Goal: Information Seeking & Learning: Learn about a topic

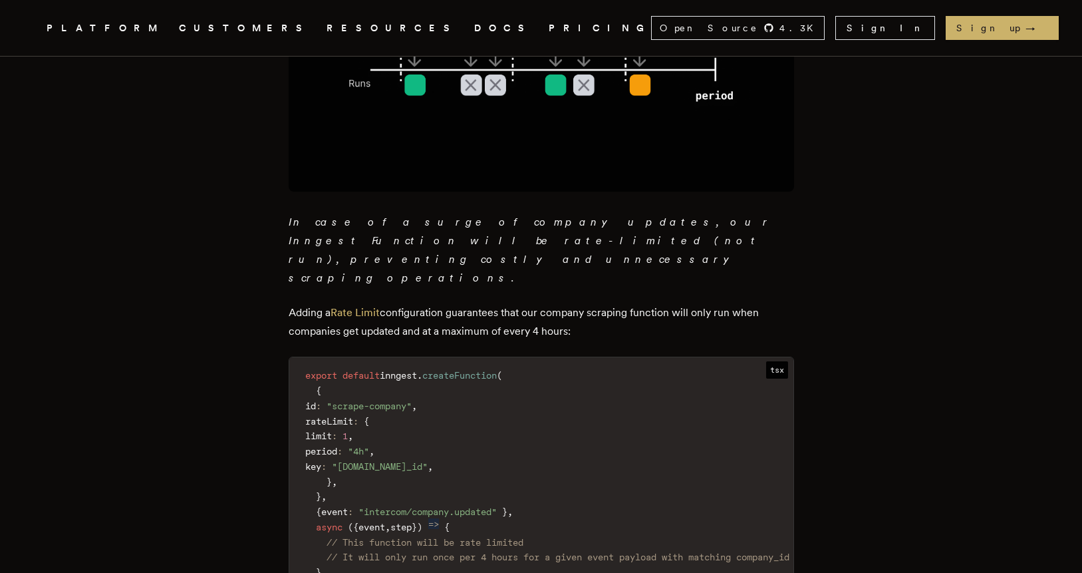
scroll to position [1129, 0]
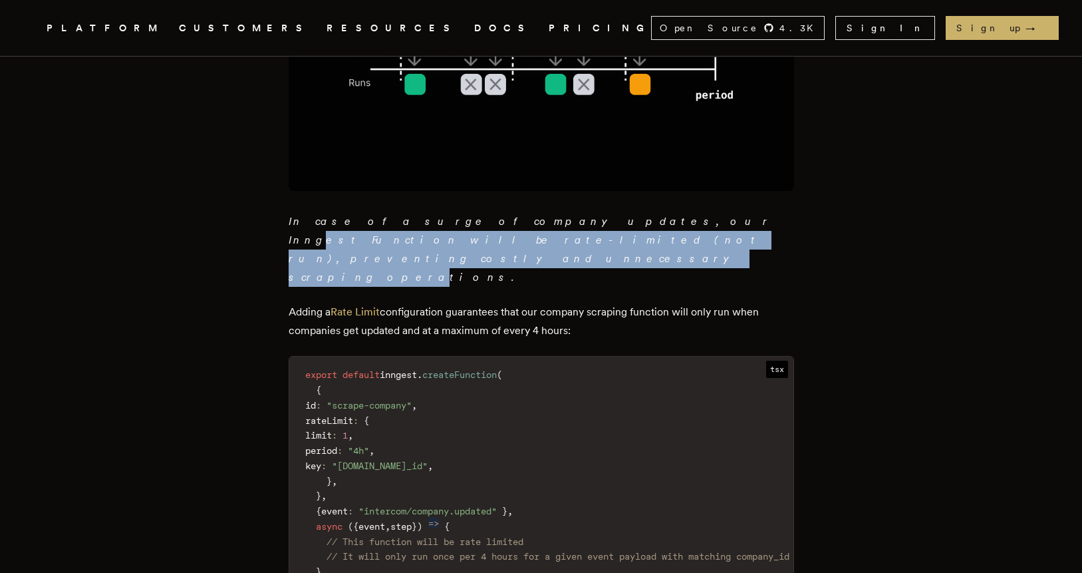
drag, startPoint x: 519, startPoint y: 211, endPoint x: 476, endPoint y: 238, distance: 50.5
click at [476, 238] on em "In case of a surge of company updates, our Inngest Function will be rate-limite…" at bounding box center [531, 249] width 484 height 68
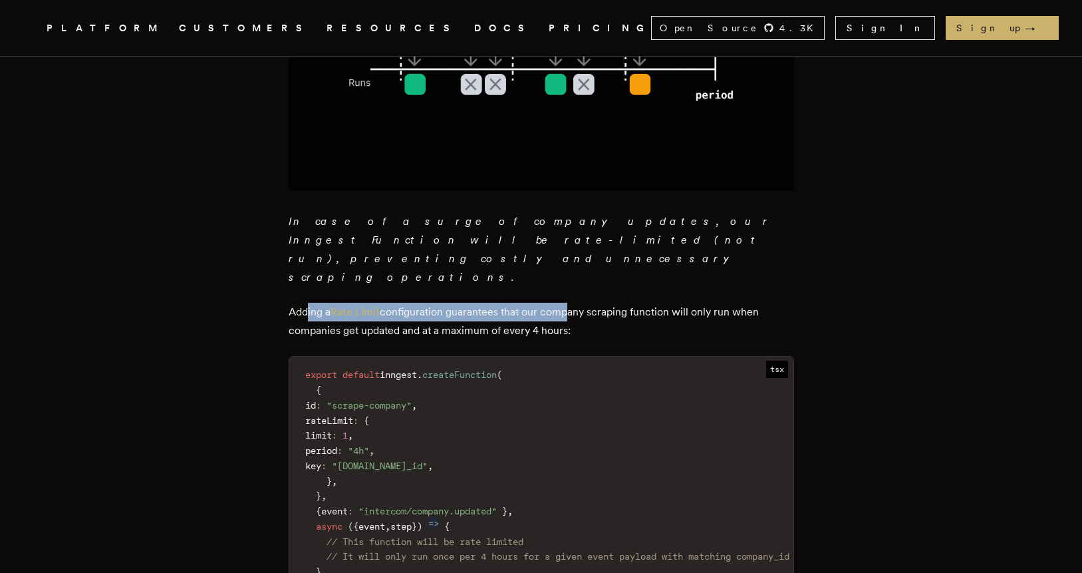
drag, startPoint x: 337, startPoint y: 271, endPoint x: 573, endPoint y: 272, distance: 235.4
click at [573, 303] on p "Adding a Rate Limit configuration guarantees that our company scraping function…" at bounding box center [541, 321] width 505 height 37
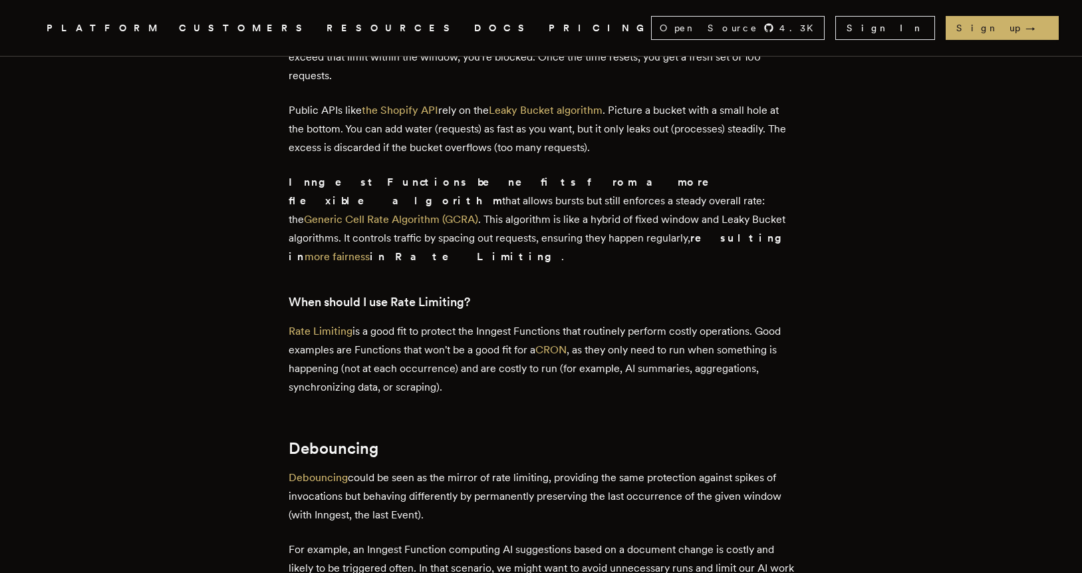
scroll to position [1849, 0]
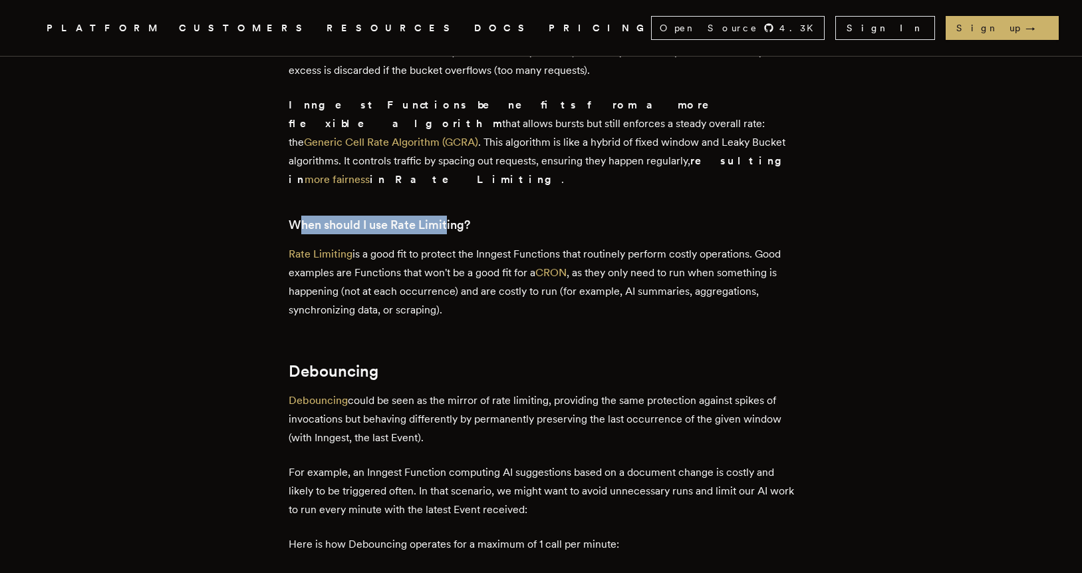
drag, startPoint x: 317, startPoint y: 174, endPoint x: 452, endPoint y: 174, distance: 135.0
click at [452, 215] on h3 "When should I use Rate Limiting?" at bounding box center [541, 224] width 505 height 19
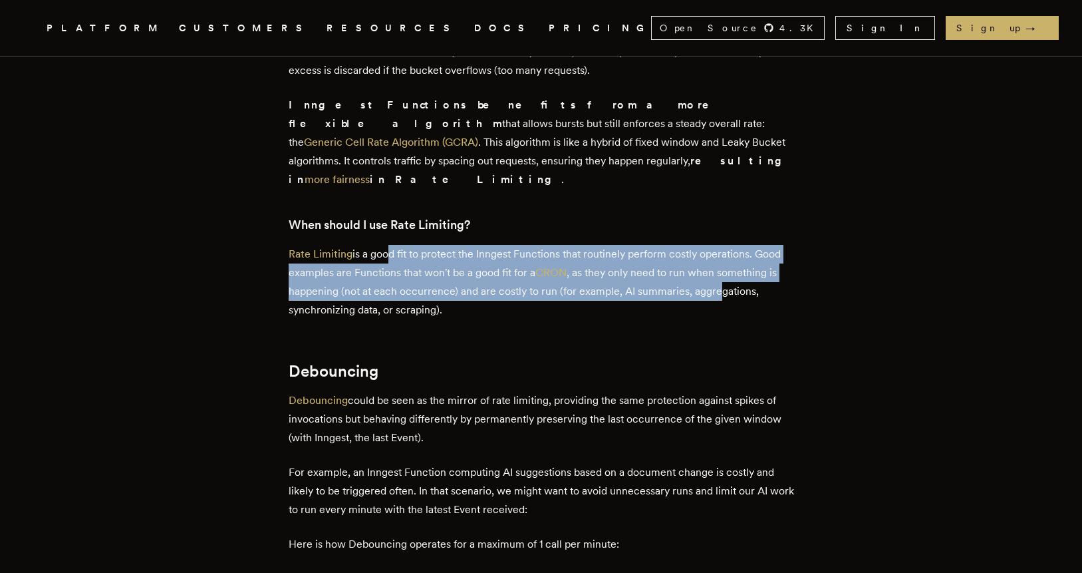
drag, startPoint x: 404, startPoint y: 204, endPoint x: 720, endPoint y: 235, distance: 317.4
click at [720, 245] on p "Rate Limiting is a good fit to protect the Inngest Functions that routinely per…" at bounding box center [541, 282] width 505 height 74
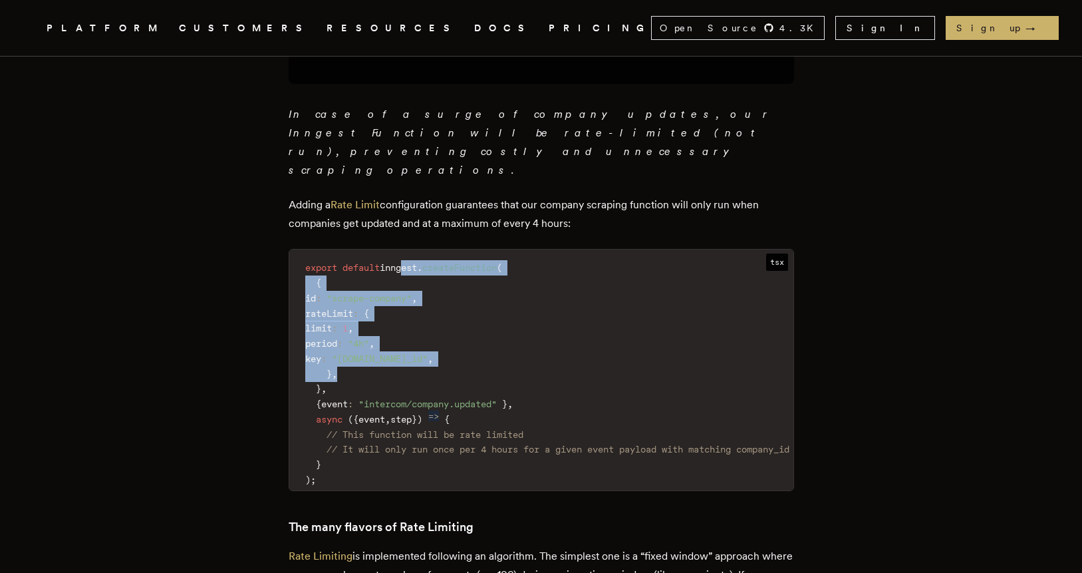
drag, startPoint x: 413, startPoint y: 223, endPoint x: 453, endPoint y: 344, distance: 127.4
click at [450, 341] on code "export default inngest . createFunction ( { id : "scrape-company" , rateLimit :…" at bounding box center [547, 373] width 516 height 232
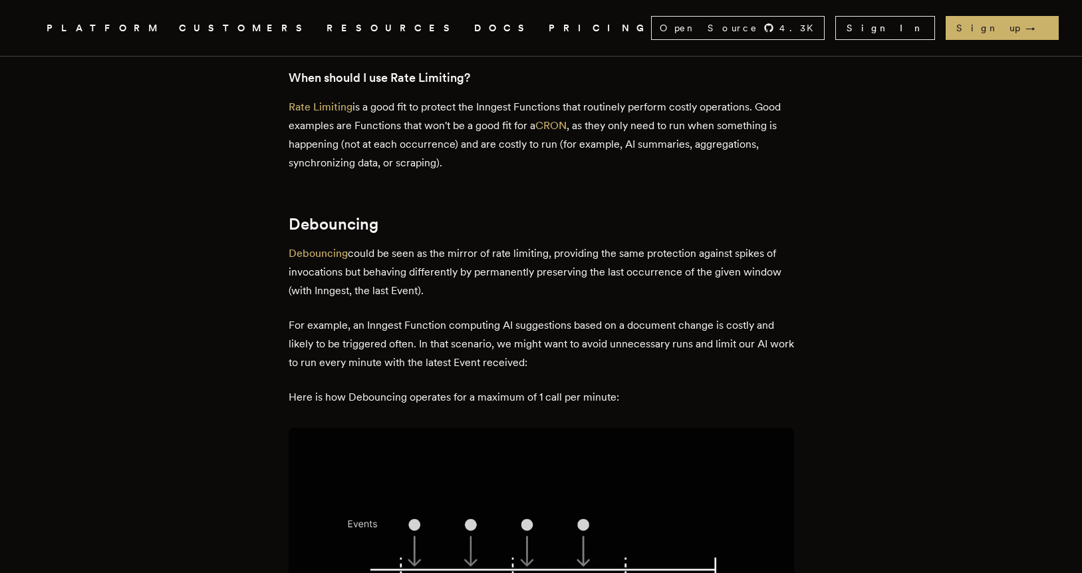
scroll to position [2063, 0]
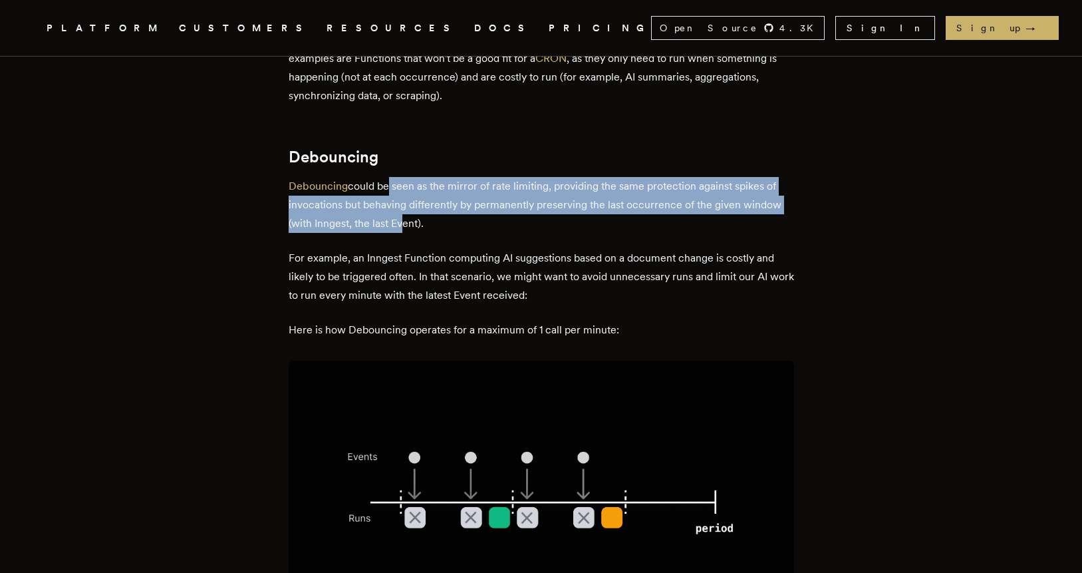
drag, startPoint x: 388, startPoint y: 133, endPoint x: 439, endPoint y: 172, distance: 64.0
click at [401, 177] on p "Debouncing could be seen as the mirror of rate limiting, providing the same pro…" at bounding box center [541, 205] width 505 height 56
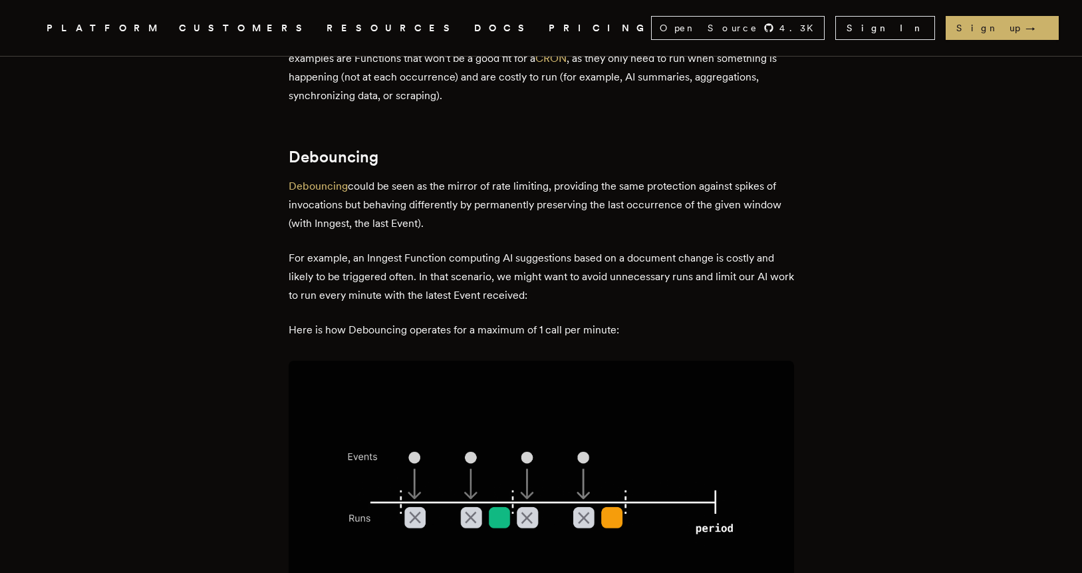
click at [447, 177] on p "Debouncing could be seen as the mirror of rate limiting, providing the same pro…" at bounding box center [541, 205] width 505 height 56
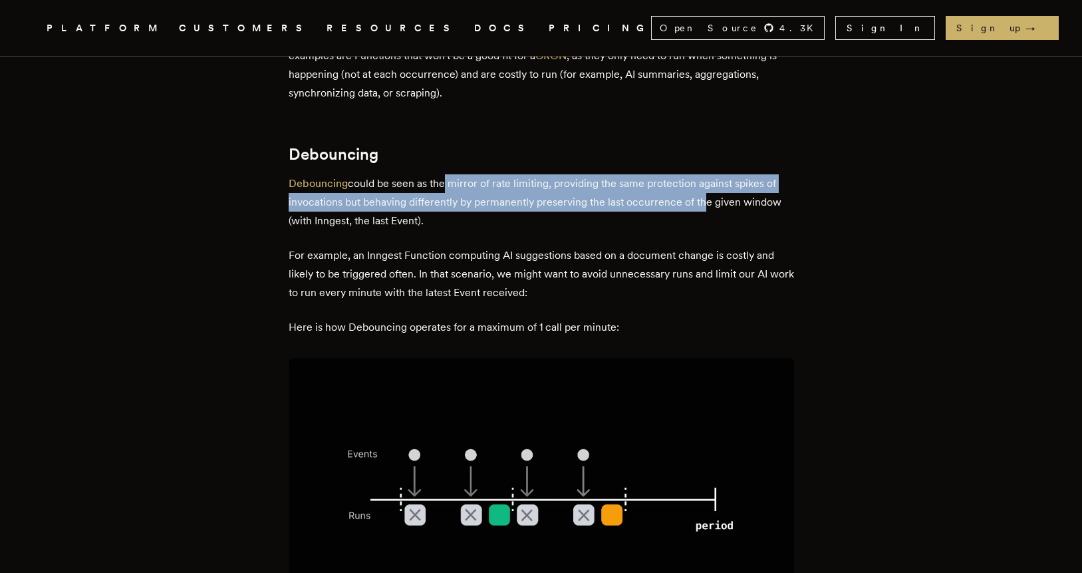
drag, startPoint x: 447, startPoint y: 138, endPoint x: 700, endPoint y: 150, distance: 253.7
click at [700, 174] on p "Debouncing could be seen as the mirror of rate limiting, providing the same pro…" at bounding box center [541, 202] width 505 height 56
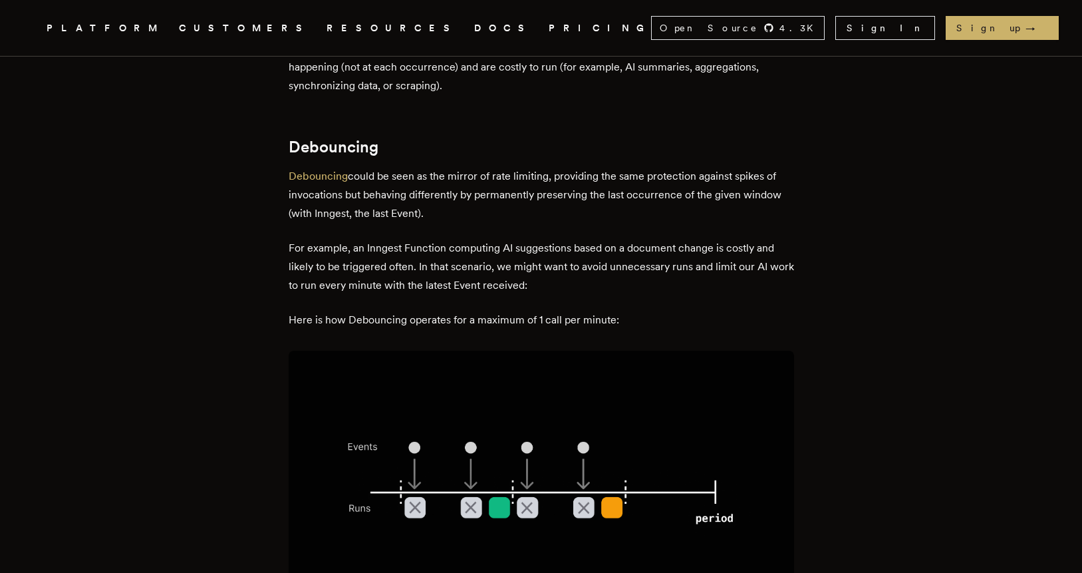
scroll to position [2083, 0]
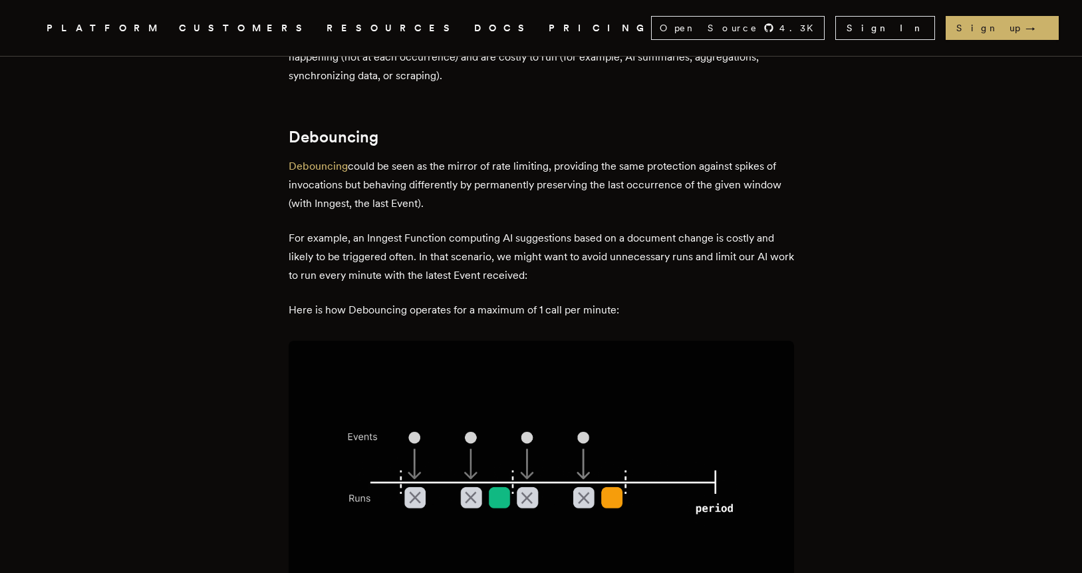
click at [497, 446] on img at bounding box center [541, 472] width 505 height 263
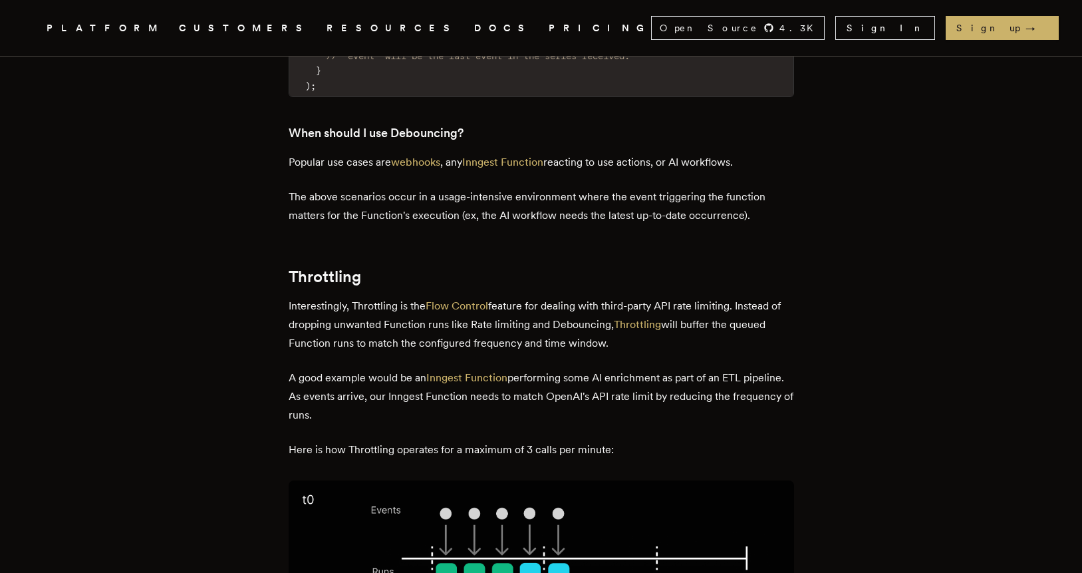
scroll to position [3048, 0]
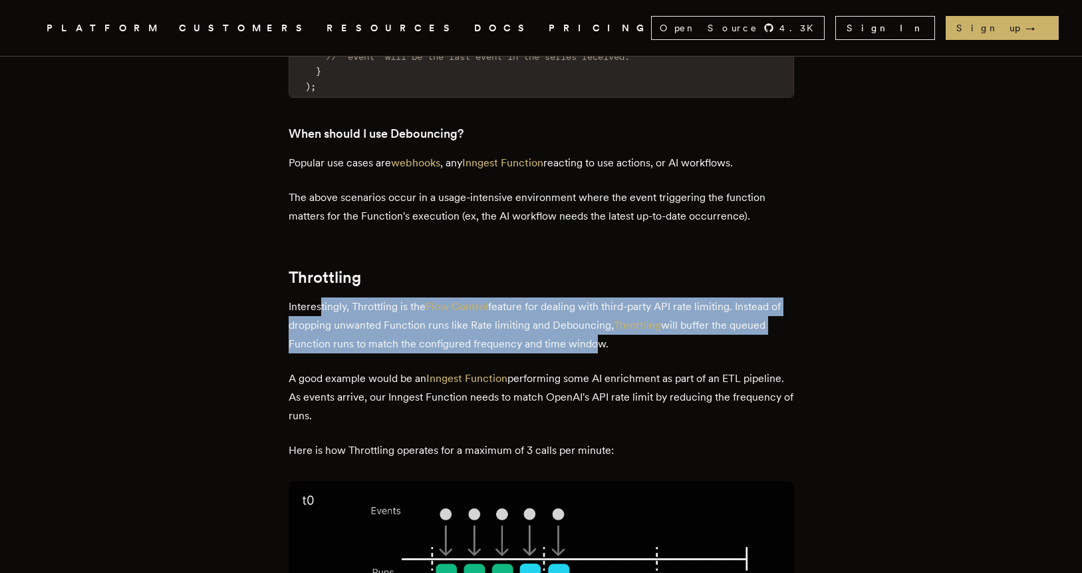
drag, startPoint x: 325, startPoint y: 178, endPoint x: 593, endPoint y: 216, distance: 270.8
click at [593, 297] on p "Interestingly, Throttling is the Flow Control feature for dealing with third-pa…" at bounding box center [541, 325] width 505 height 56
click at [692, 297] on p "Interestingly, Throttling is the Flow Control feature for dealing with third-pa…" at bounding box center [541, 325] width 505 height 56
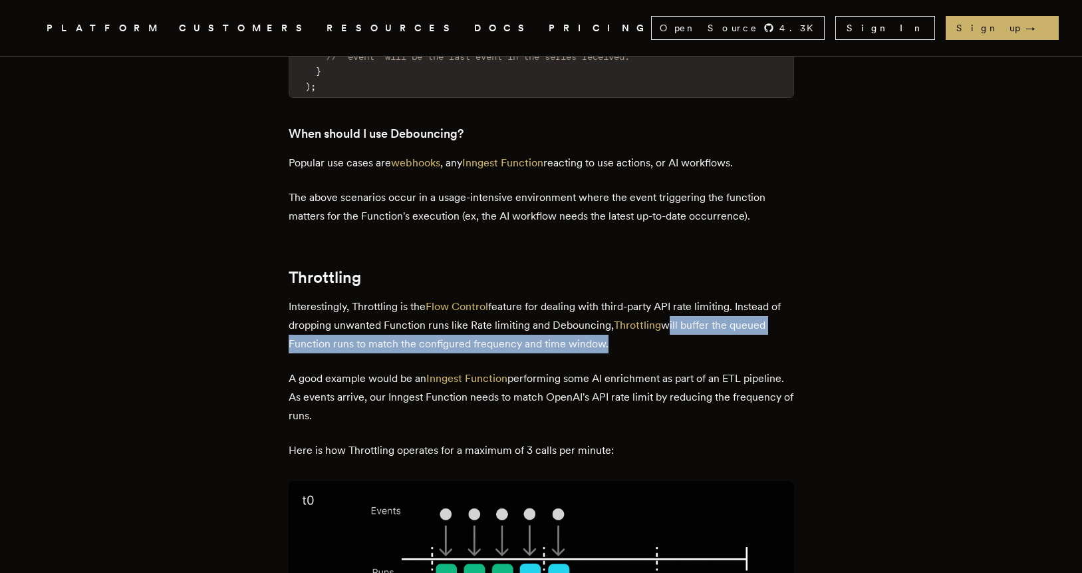
drag, startPoint x: 692, startPoint y: 194, endPoint x: 591, endPoint y: 212, distance: 102.1
click at [591, 297] on p "Interestingly, Throttling is the Flow Control feature for dealing with third-pa…" at bounding box center [541, 325] width 505 height 56
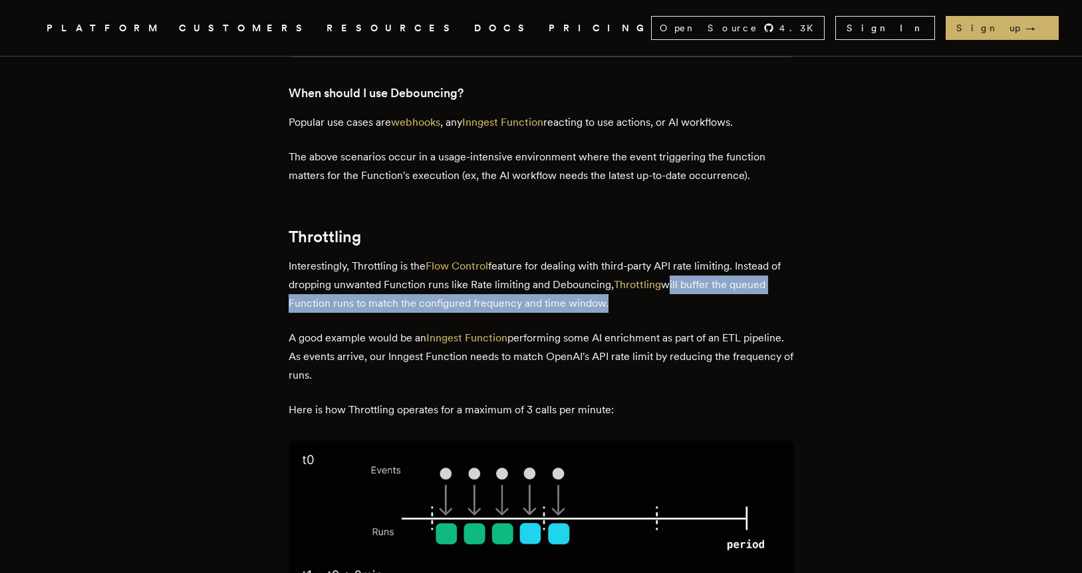
scroll to position [3091, 0]
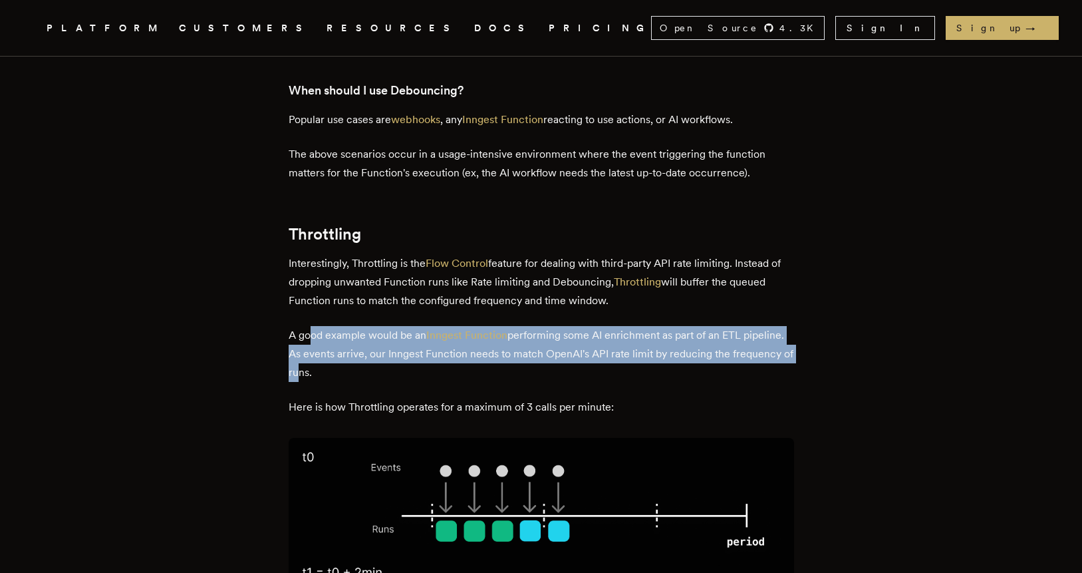
drag, startPoint x: 314, startPoint y: 201, endPoint x: 358, endPoint y: 238, distance: 57.6
click at [358, 326] on p "A good example would be an Inngest Function performing some AI enrichment as pa…" at bounding box center [541, 354] width 505 height 56
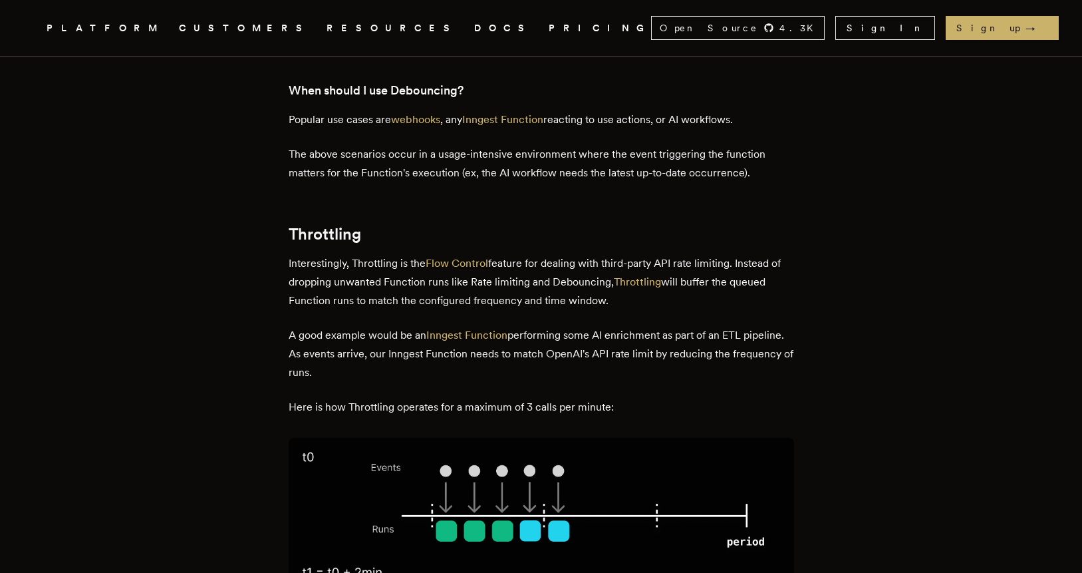
click at [446, 326] on p "A good example would be an Inngest Function performing some AI enrichment as pa…" at bounding box center [541, 354] width 505 height 56
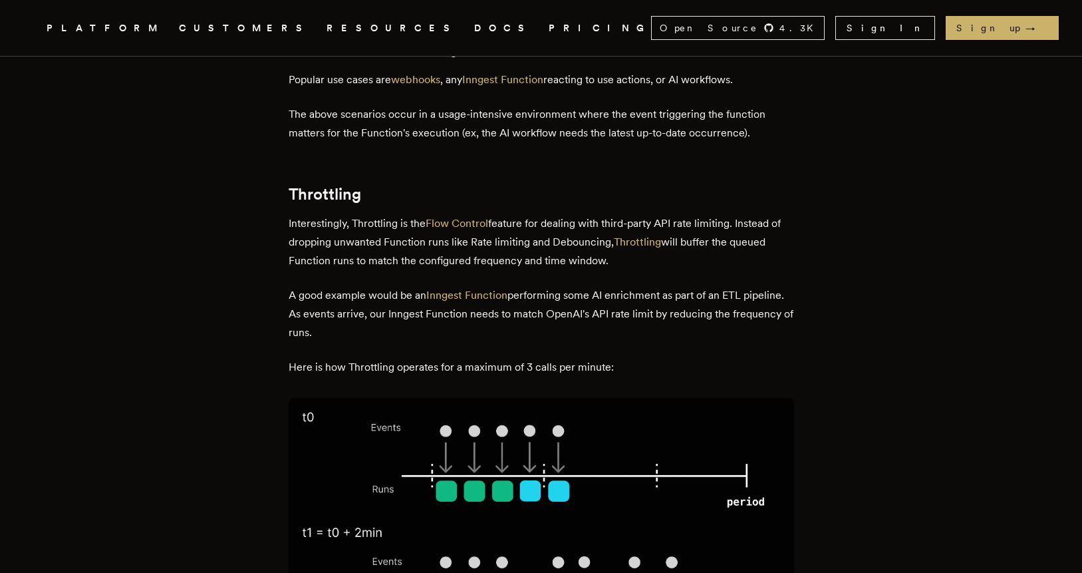
scroll to position [3132, 0]
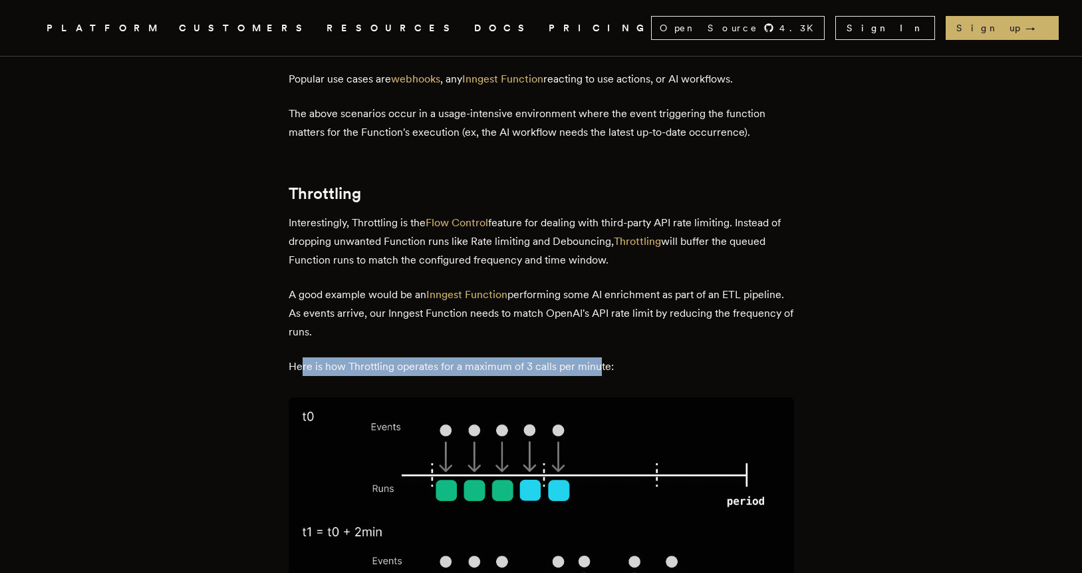
drag, startPoint x: 307, startPoint y: 235, endPoint x: 601, endPoint y: 237, distance: 294.0
click at [601, 357] on p "Here is how Throttling operates for a maximum of 3 calls per minute:" at bounding box center [541, 366] width 505 height 19
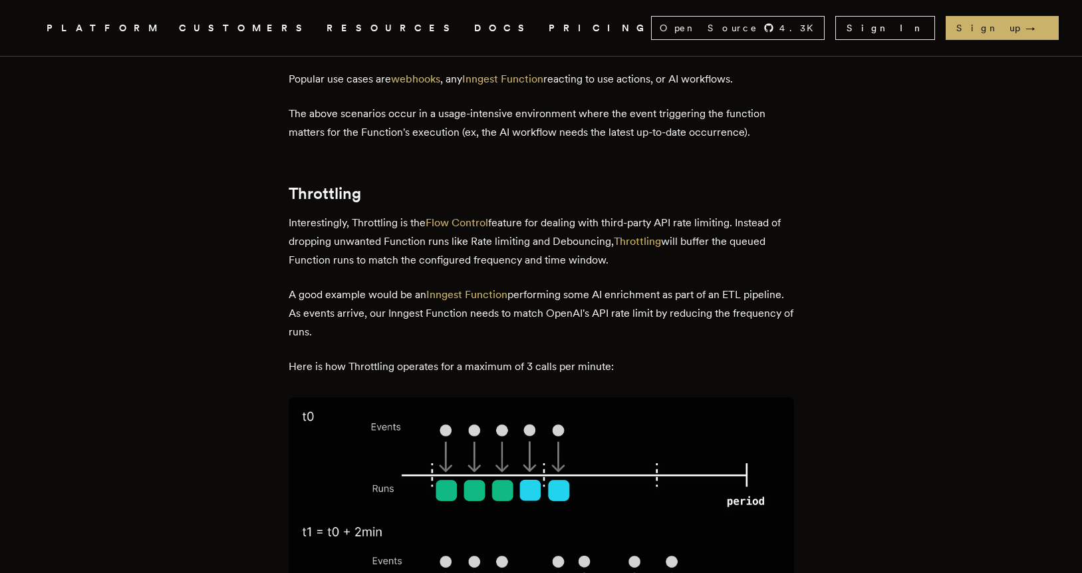
click at [651, 357] on p "Here is how Throttling operates for a maximum of 3 calls per minute:" at bounding box center [541, 366] width 505 height 19
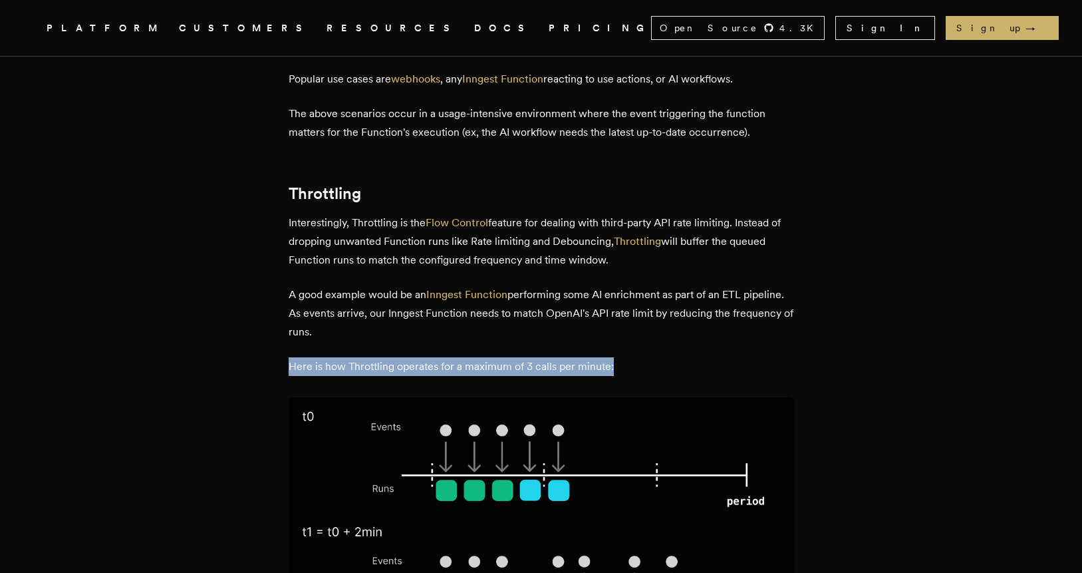
drag, startPoint x: 289, startPoint y: 230, endPoint x: 758, endPoint y: 237, distance: 469.6
click at [609, 285] on p "A good example would be an Inngest Function performing some AI enrichment as pa…" at bounding box center [541, 313] width 505 height 56
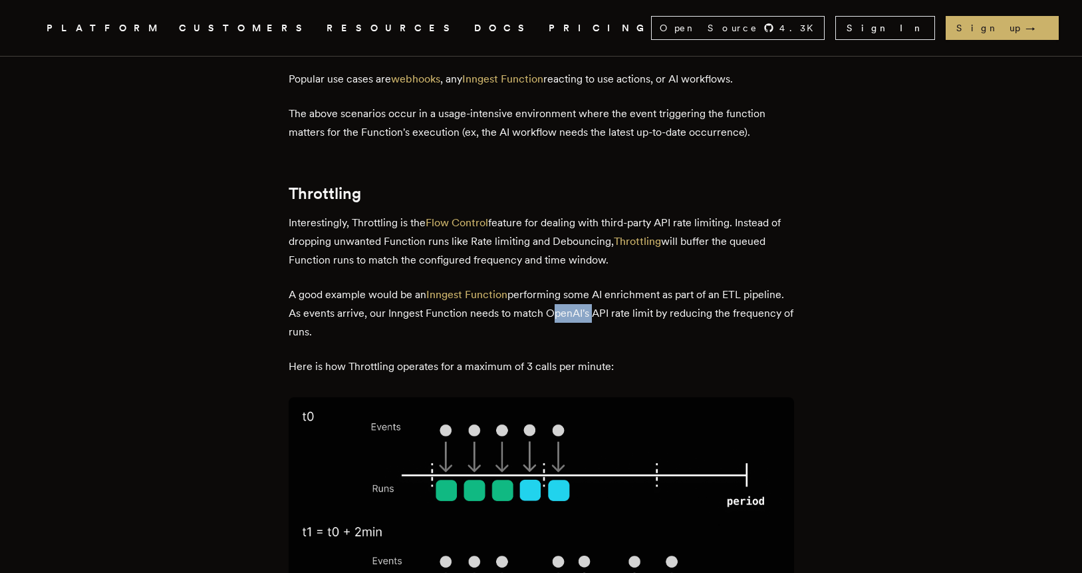
click at [609, 285] on p "A good example would be an Inngest Function performing some AI enrichment as pa…" at bounding box center [541, 313] width 505 height 56
click at [644, 285] on p "A good example would be an Inngest Function performing some AI enrichment as pa…" at bounding box center [541, 313] width 505 height 56
click at [664, 285] on p "A good example would be an Inngest Function performing some AI enrichment as pa…" at bounding box center [541, 313] width 505 height 56
click at [665, 285] on p "A good example would be an Inngest Function performing some AI enrichment as pa…" at bounding box center [541, 313] width 505 height 56
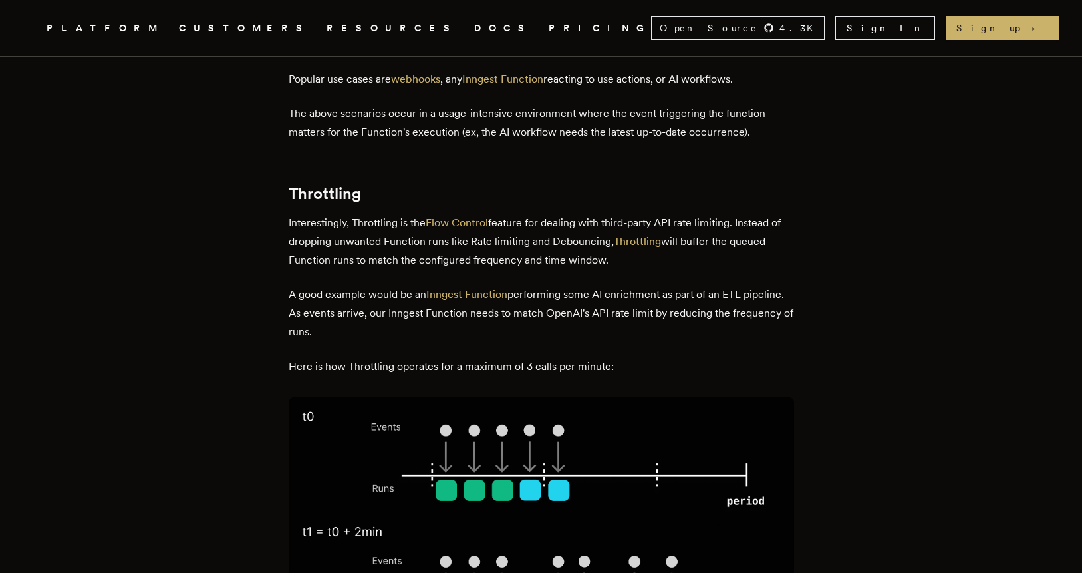
click at [689, 285] on p "A good example would be an Inngest Function performing some AI enrichment as pa…" at bounding box center [541, 313] width 505 height 56
click at [709, 285] on p "A good example would be an Inngest Function performing some AI enrichment as pa…" at bounding box center [541, 313] width 505 height 56
click at [738, 285] on p "A good example would be an Inngest Function performing some AI enrichment as pa…" at bounding box center [541, 313] width 505 height 56
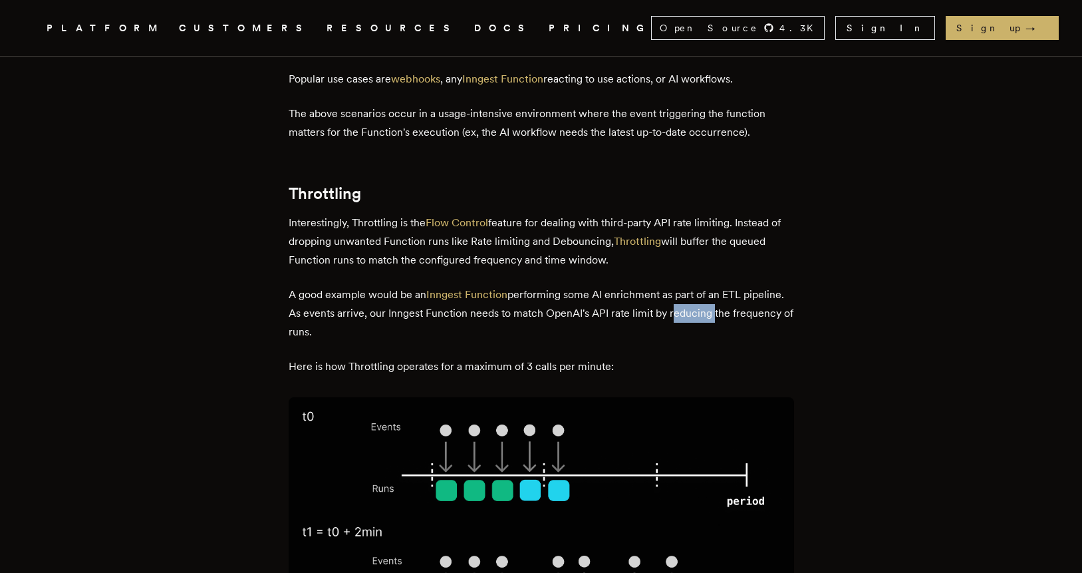
click at [738, 285] on p "A good example would be an Inngest Function performing some AI enrichment as pa…" at bounding box center [541, 313] width 505 height 56
click at [769, 285] on p "A good example would be an Inngest Function performing some AI enrichment as pa…" at bounding box center [541, 313] width 505 height 56
click at [324, 285] on p "A good example would be an Inngest Function performing some AI enrichment as pa…" at bounding box center [541, 313] width 505 height 56
drag, startPoint x: 324, startPoint y: 195, endPoint x: 345, endPoint y: 199, distance: 21.7
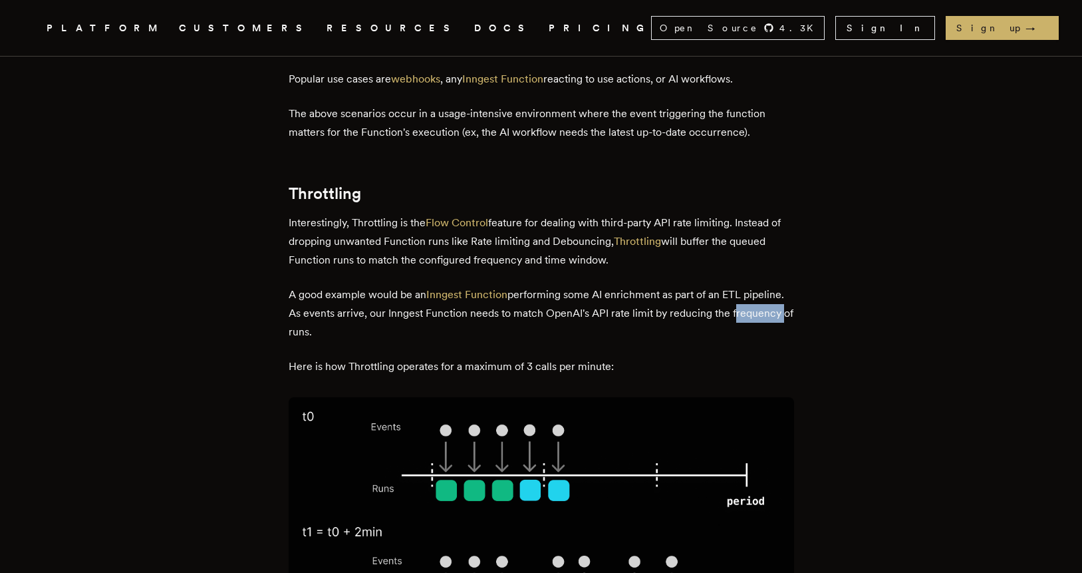
click at [325, 285] on p "A good example would be an Inngest Function performing some AI enrichment as pa…" at bounding box center [541, 313] width 505 height 56
click at [348, 285] on p "A good example would be an Inngest Function performing some AI enrichment as pa…" at bounding box center [541, 313] width 505 height 56
drag, startPoint x: 348, startPoint y: 200, endPoint x: 368, endPoint y: 202, distance: 20.7
click at [351, 285] on p "A good example would be an Inngest Function performing some AI enrichment as pa…" at bounding box center [541, 313] width 505 height 56
click at [368, 285] on p "A good example would be an Inngest Function performing some AI enrichment as pa…" at bounding box center [541, 313] width 505 height 56
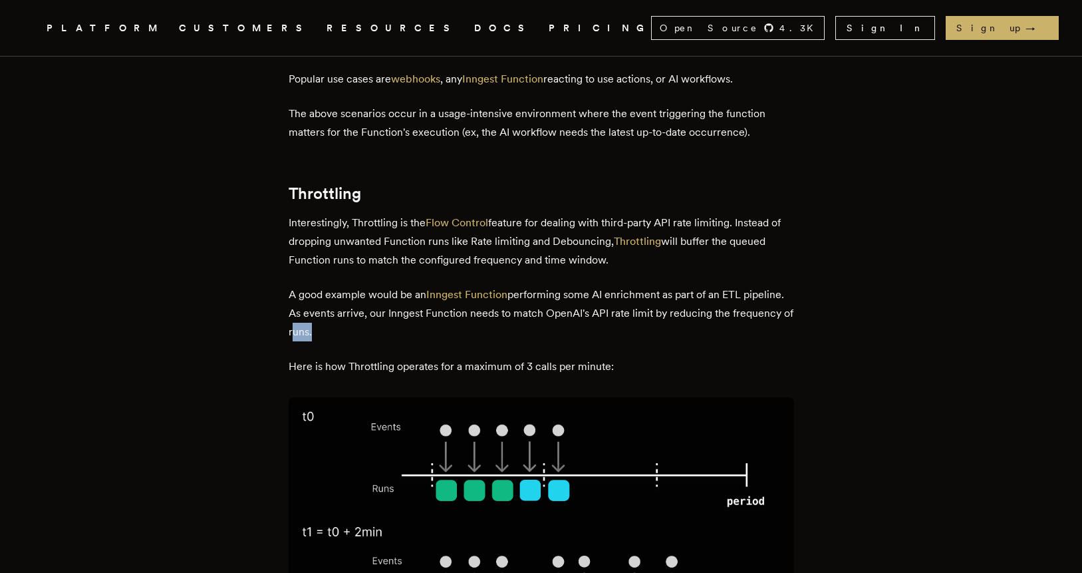
drag, startPoint x: 368, startPoint y: 202, endPoint x: 391, endPoint y: 203, distance: 22.7
click at [370, 285] on p "A good example would be an Inngest Function performing some AI enrichment as pa…" at bounding box center [541, 313] width 505 height 56
click at [417, 285] on p "A good example would be an Inngest Function performing some AI enrichment as pa…" at bounding box center [541, 313] width 505 height 56
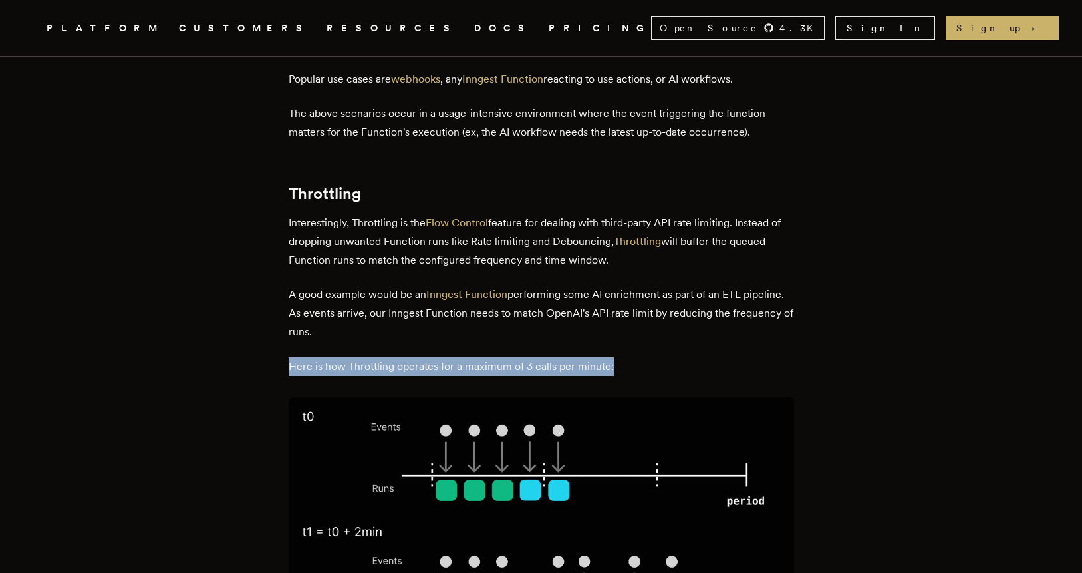
drag, startPoint x: 288, startPoint y: 238, endPoint x: 725, endPoint y: 229, distance: 437.0
drag, startPoint x: 725, startPoint y: 229, endPoint x: 732, endPoint y: 229, distance: 7.3
click at [727, 357] on p "Here is how Throttling operates for a maximum of 3 calls per minute:" at bounding box center [541, 366] width 505 height 19
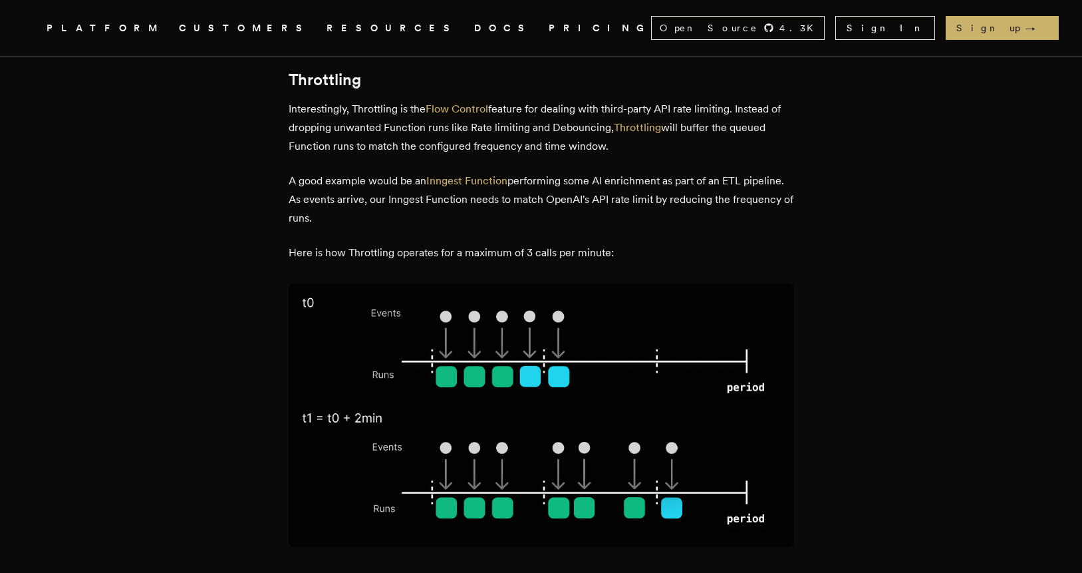
scroll to position [3248, 0]
